Goal: Transaction & Acquisition: Subscribe to service/newsletter

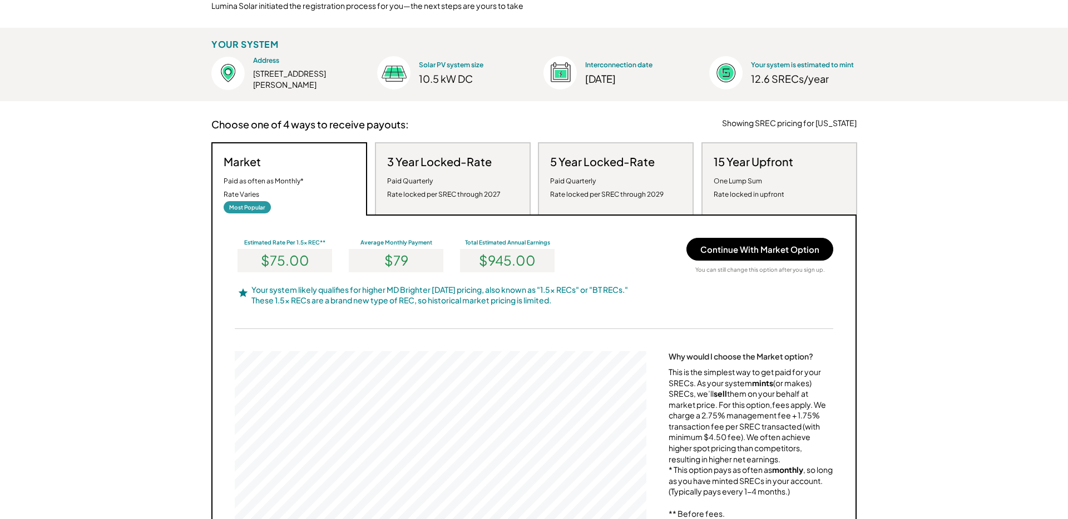
scroll to position [120, 0]
click at [424, 199] on div "Paid Quarterly Rate locked per SREC through 2027" at bounding box center [443, 186] width 113 height 27
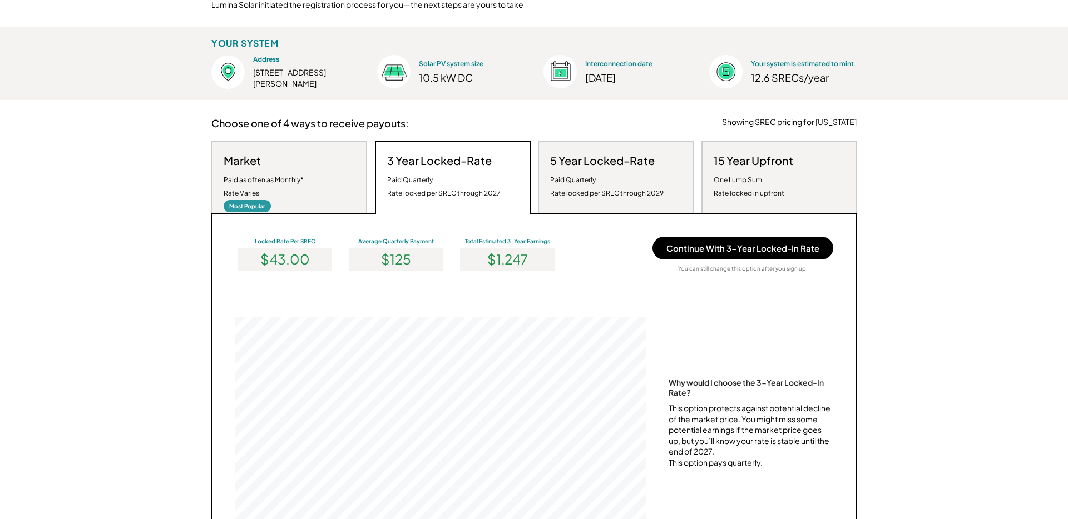
scroll to position [211, 412]
click at [331, 177] on div "Market Paid as often as Monthly* Rate Varies Most Popular" at bounding box center [289, 177] width 156 height 72
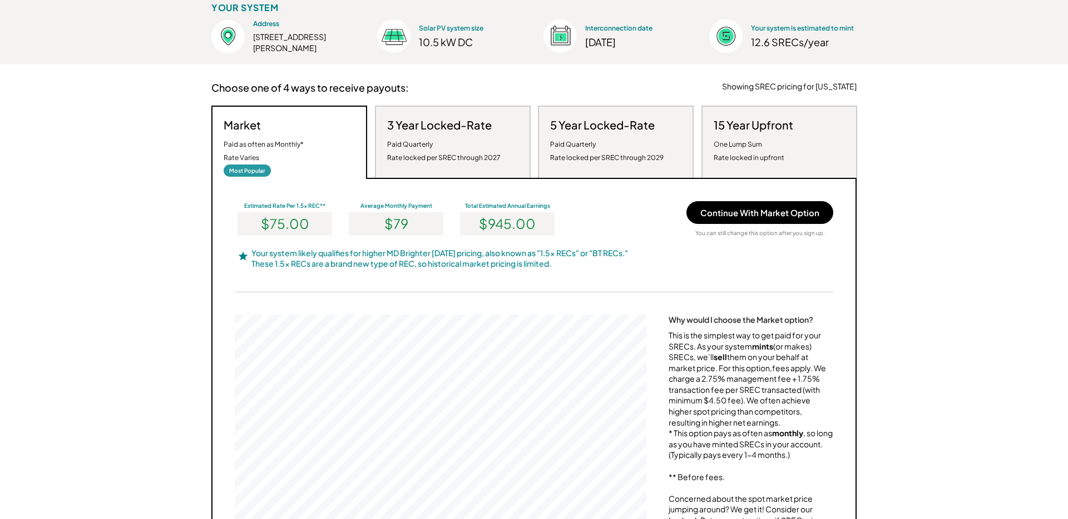
scroll to position [127, 0]
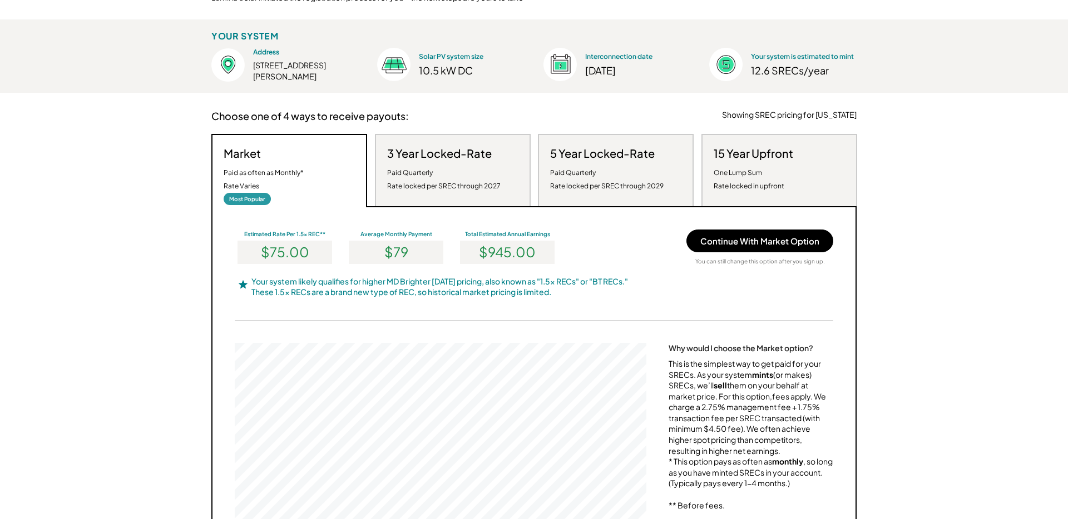
click at [460, 167] on div "Paid Quarterly Rate locked per SREC through 2027" at bounding box center [443, 179] width 113 height 27
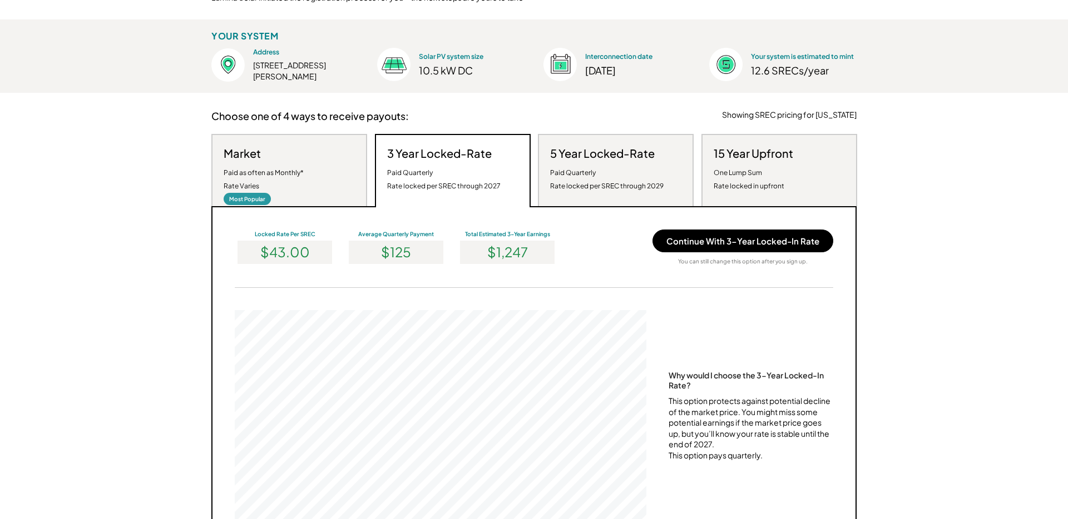
scroll to position [211, 412]
click at [287, 160] on div "Market Paid as often as Monthly* Rate Varies" at bounding box center [264, 169] width 80 height 47
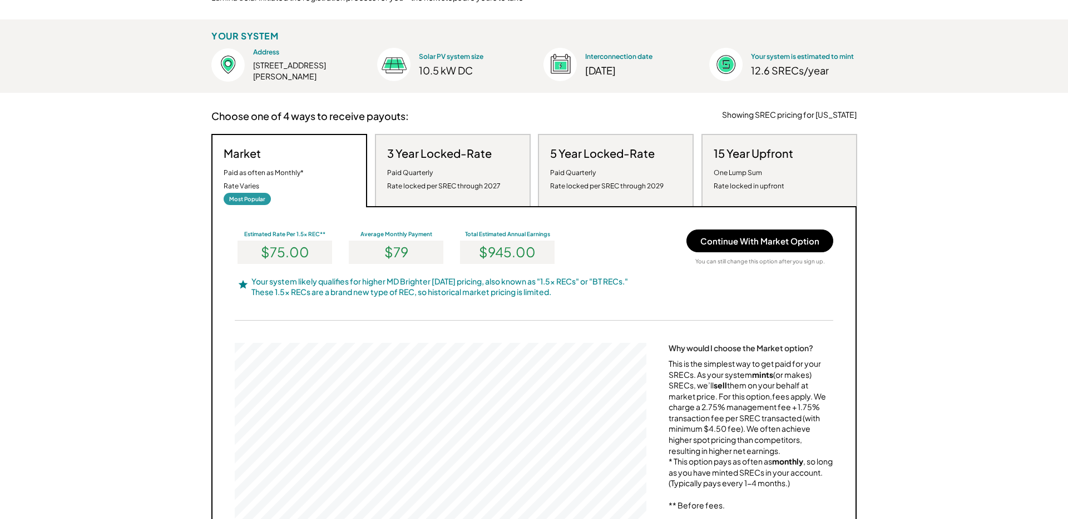
click at [601, 171] on div "Paid Quarterly Rate locked per SREC through 2029" at bounding box center [606, 179] width 113 height 27
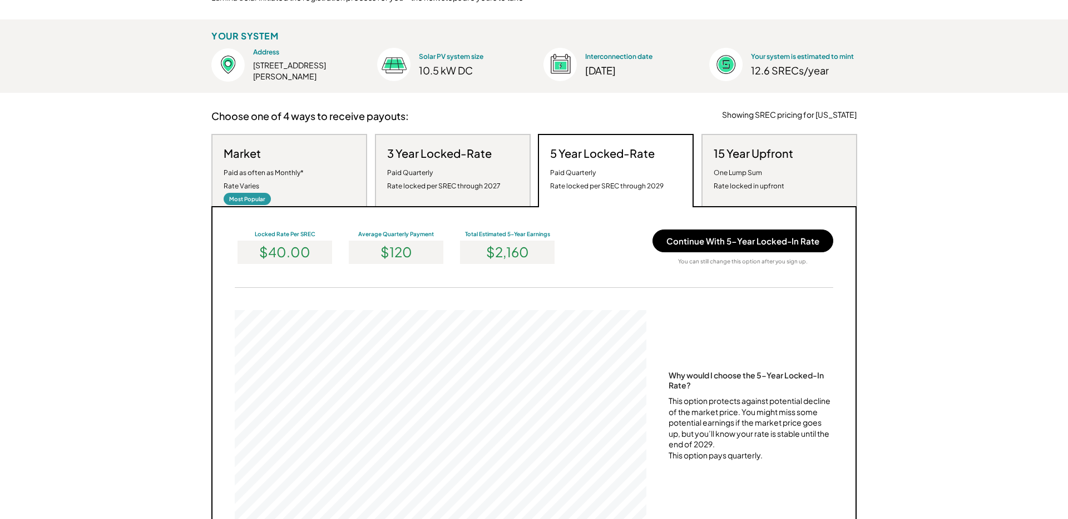
click at [476, 180] on div "Paid Quarterly Rate locked per SREC through 2027" at bounding box center [443, 179] width 113 height 27
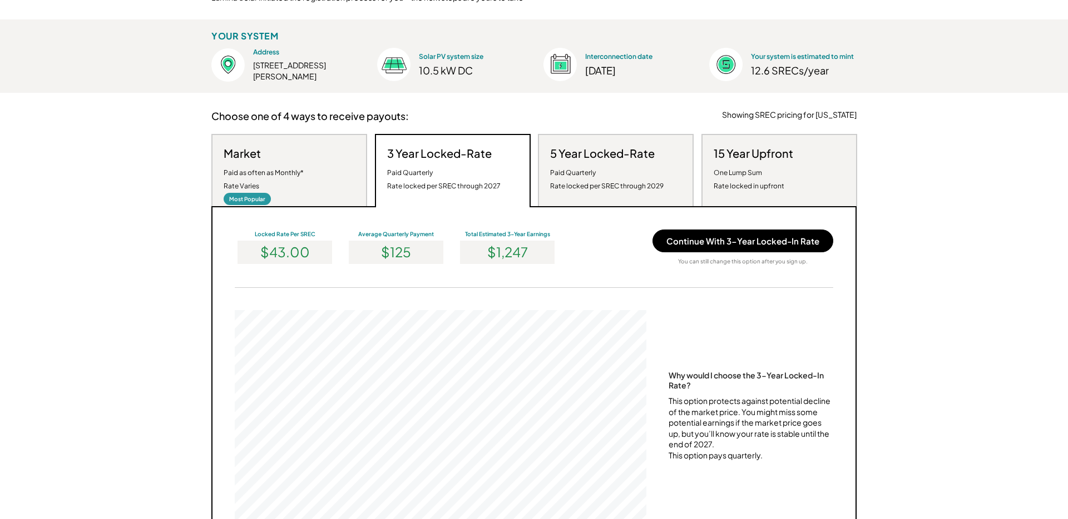
click at [300, 170] on div "Paid as often as Monthly* Rate Varies" at bounding box center [264, 179] width 80 height 27
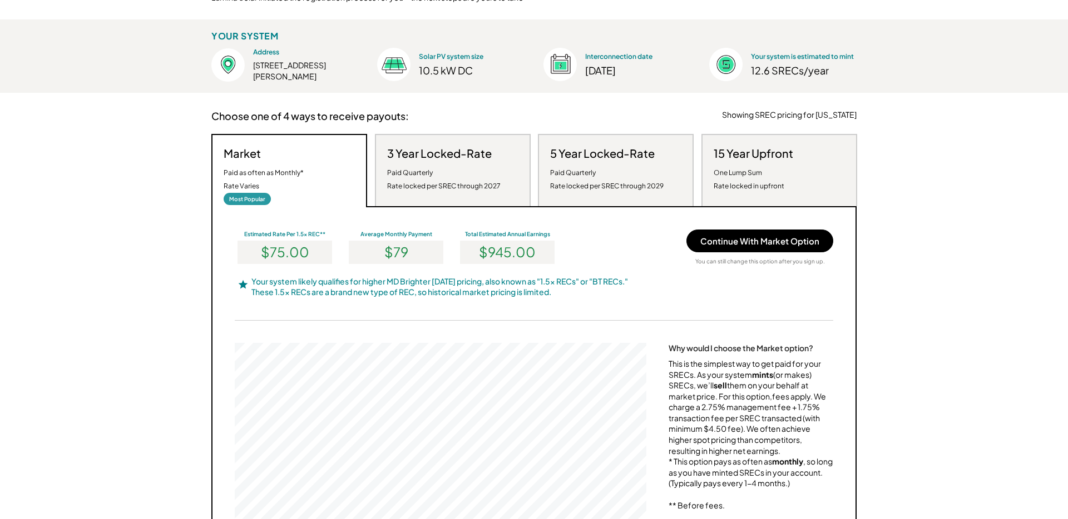
click at [417, 154] on h3 "3 Year Locked-Rate" at bounding box center [439, 153] width 105 height 14
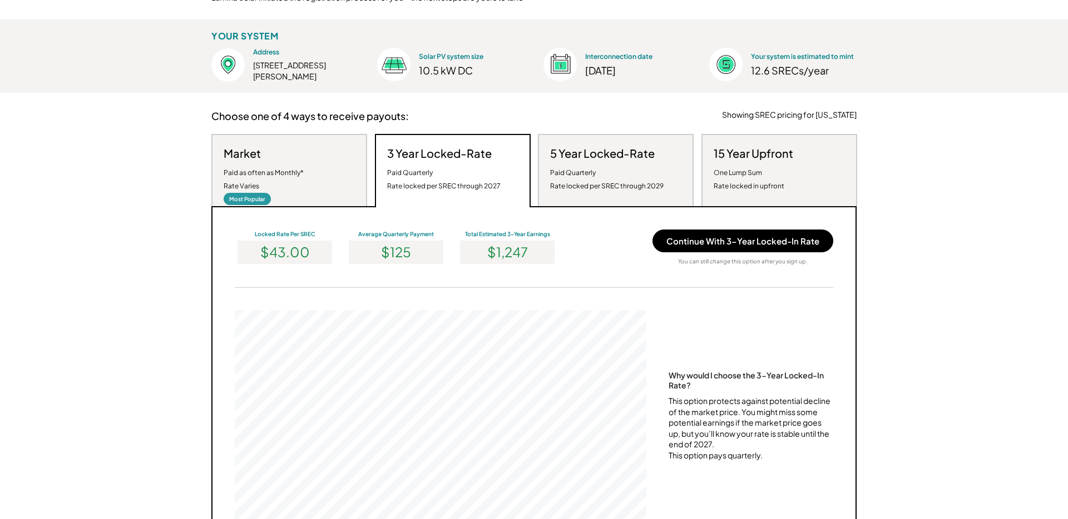
click at [300, 184] on div "Paid as often as Monthly* Rate Varies" at bounding box center [264, 179] width 80 height 27
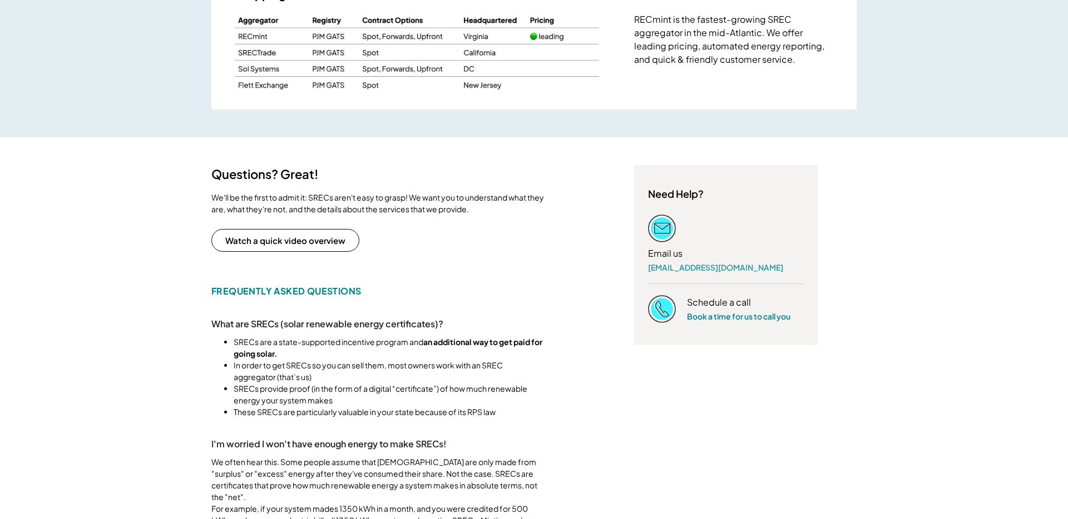
scroll to position [855, 0]
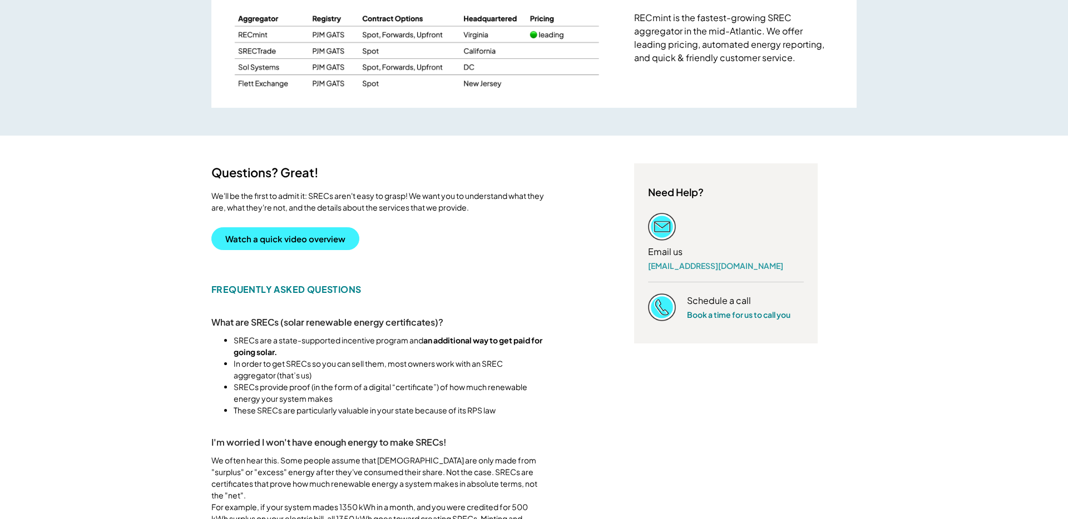
click at [331, 250] on button "Watch a quick video overview" at bounding box center [285, 238] width 148 height 23
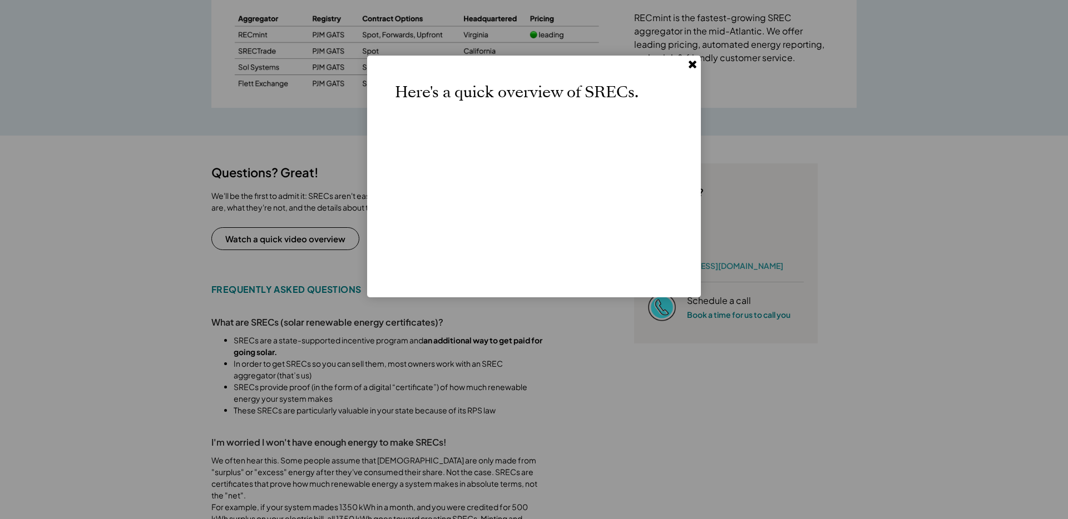
click at [692, 64] on use at bounding box center [692, 65] width 8 height 8
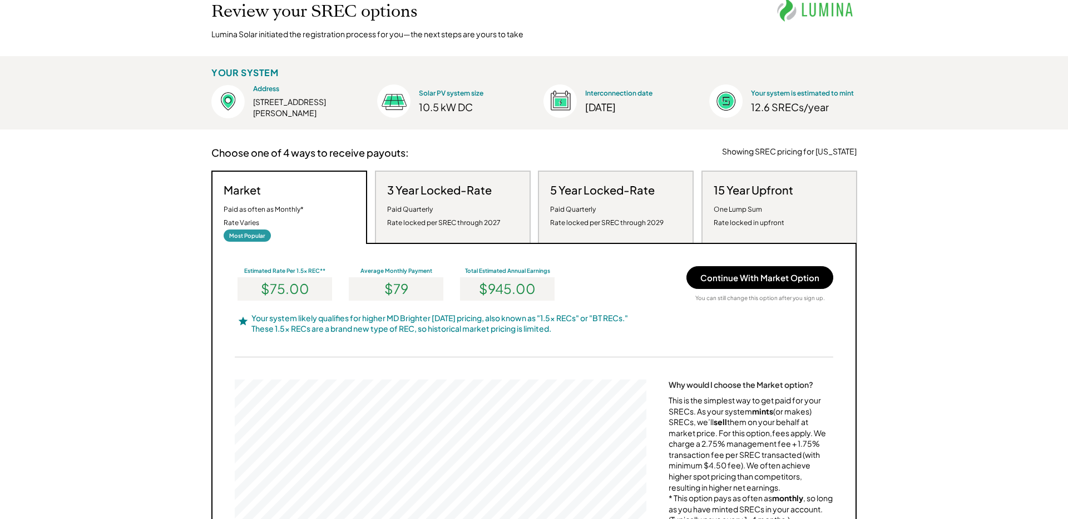
scroll to position [94, 0]
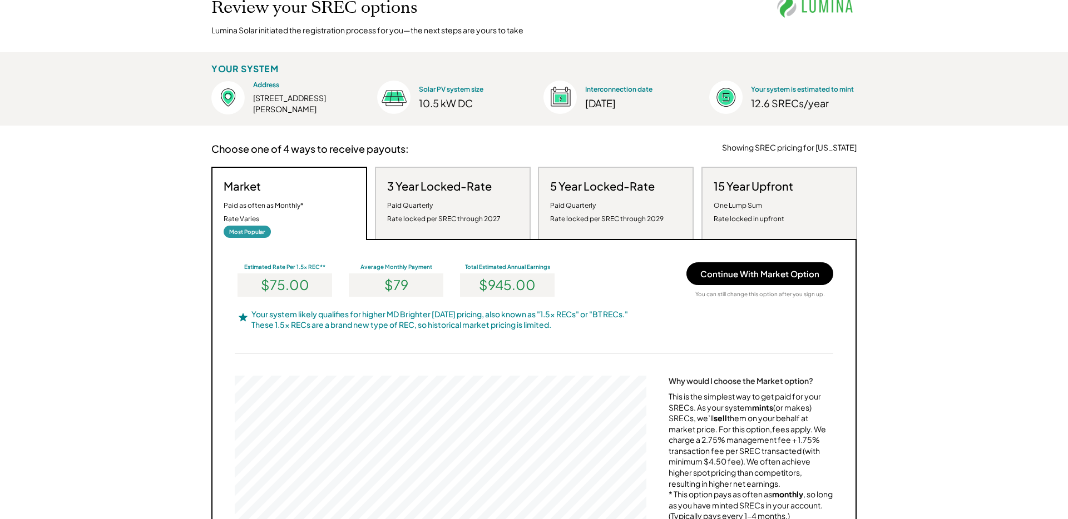
click at [500, 202] on div "3 Year Locked-Rate Paid Quarterly Rate locked per SREC through 2027" at bounding box center [453, 203] width 156 height 72
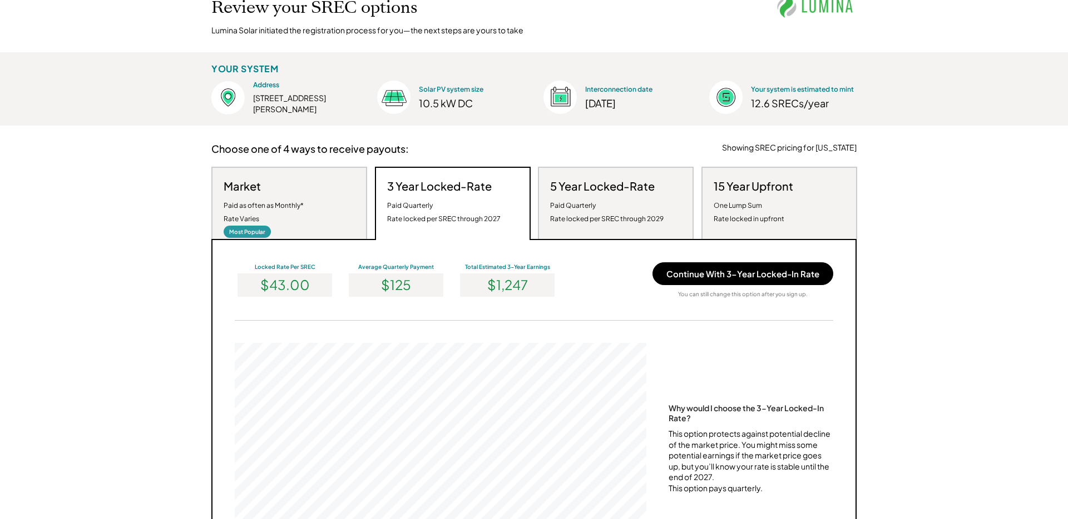
scroll to position [211, 412]
click at [330, 196] on div "Market Paid as often as Monthly* Rate Varies Most Popular" at bounding box center [289, 203] width 156 height 72
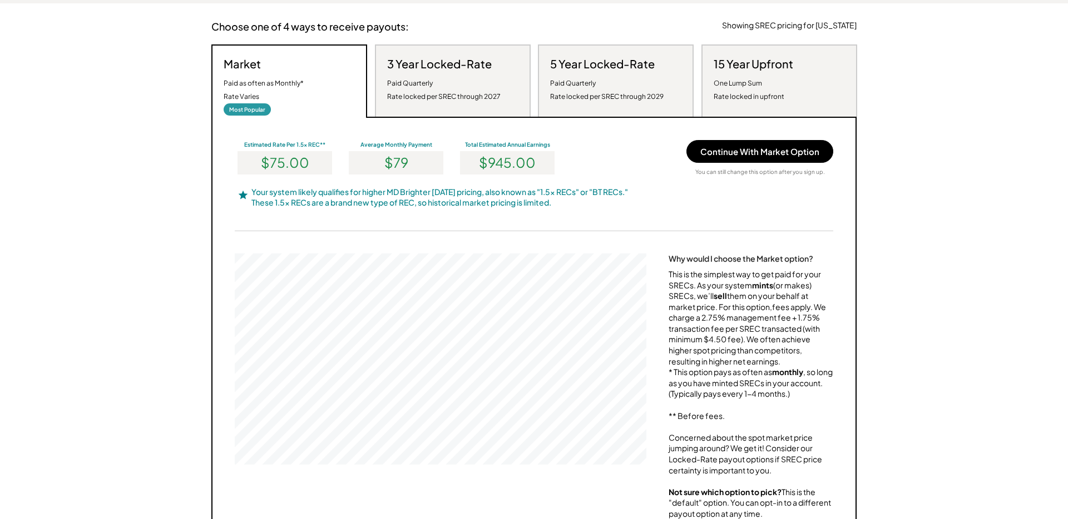
scroll to position [199, 0]
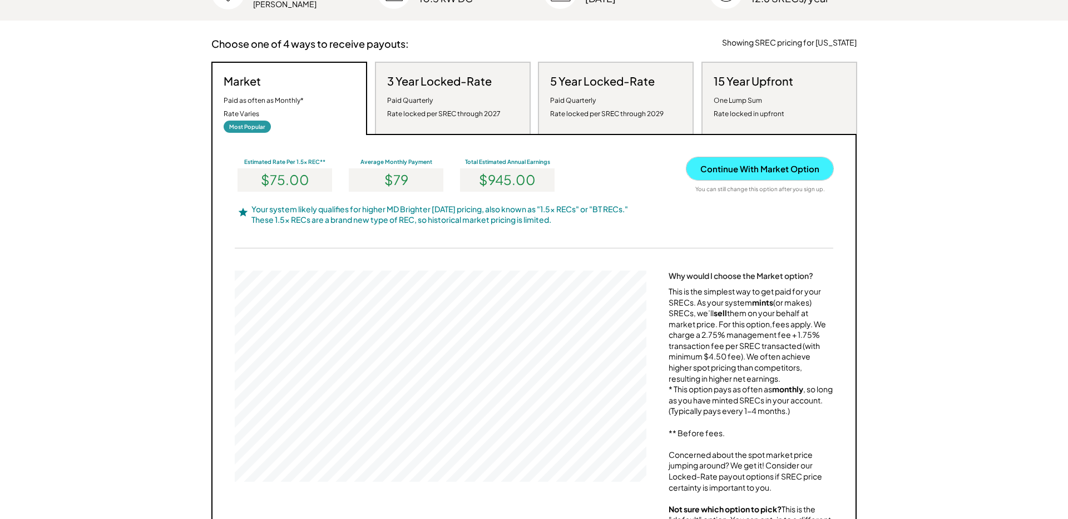
click at [750, 166] on button "Continue With Market Option" at bounding box center [759, 168] width 147 height 23
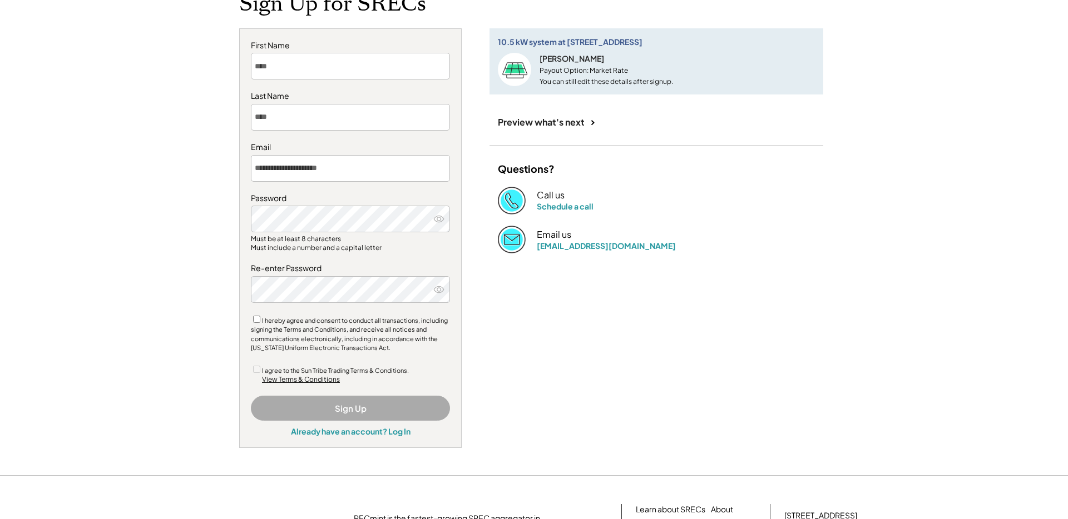
scroll to position [92, 0]
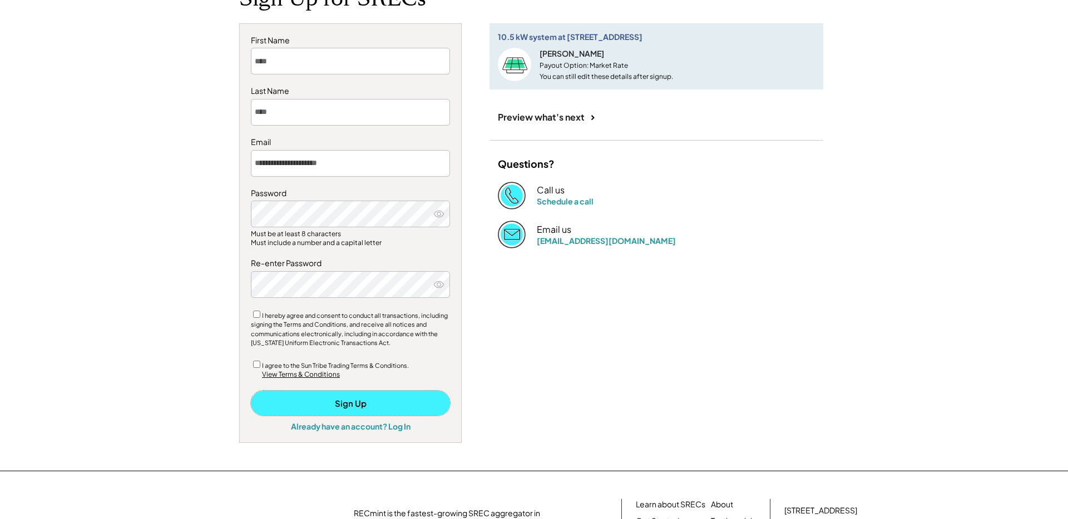
click at [320, 403] on button "Sign Up" at bounding box center [350, 403] width 199 height 25
